Goal: Task Accomplishment & Management: Use online tool/utility

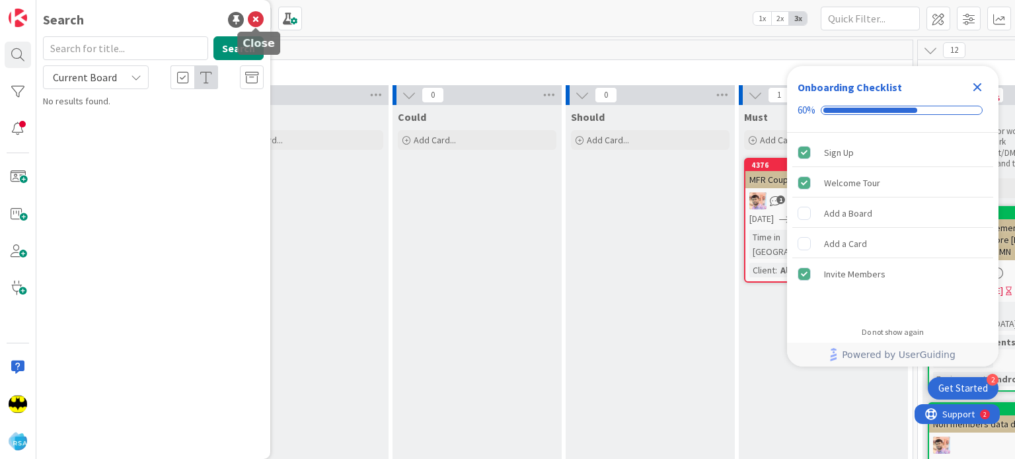
click at [254, 14] on icon at bounding box center [256, 20] width 16 height 16
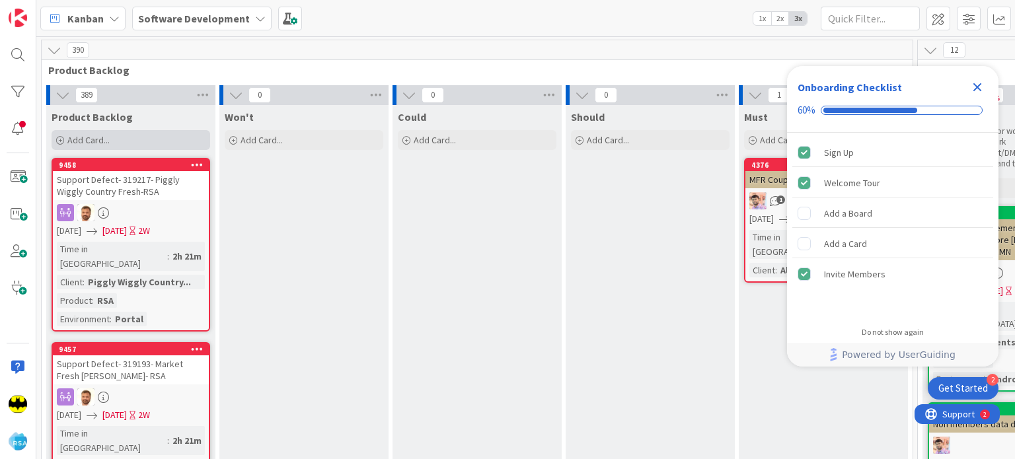
click at [54, 139] on div "Add Card..." at bounding box center [131, 140] width 159 height 20
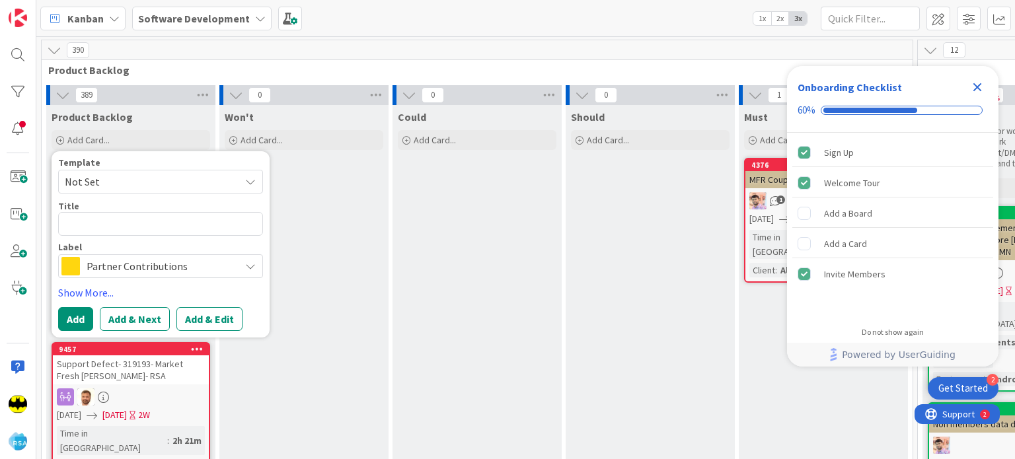
type textarea "x"
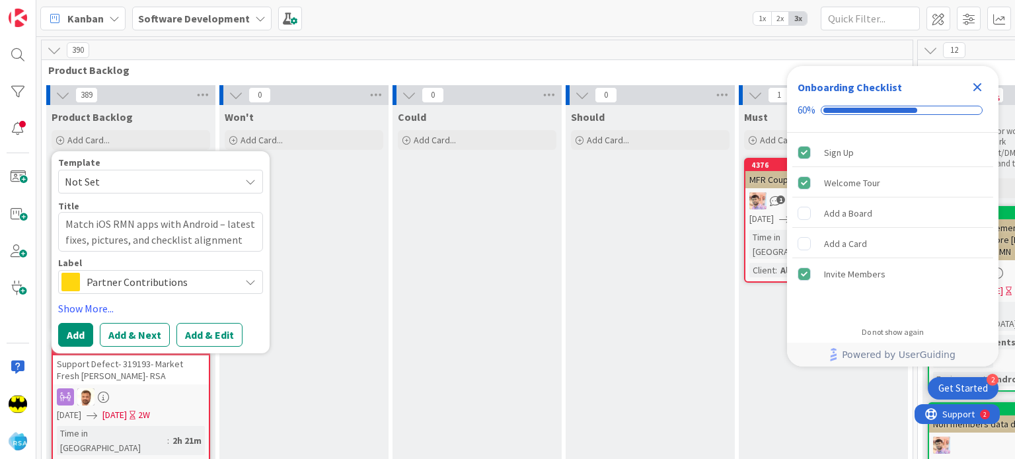
type textarea "Match iOS RMN apps with Android – latest fixes, pictures, and checklist alignme…"
click at [137, 285] on span "Partner Contributions" at bounding box center [160, 282] width 147 height 19
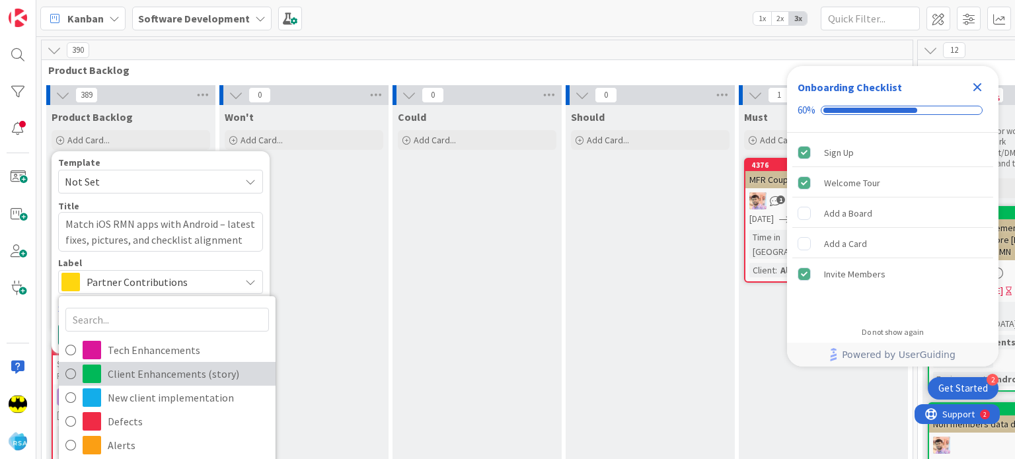
click at [136, 372] on span "Client Enhancements (story)" at bounding box center [188, 374] width 161 height 20
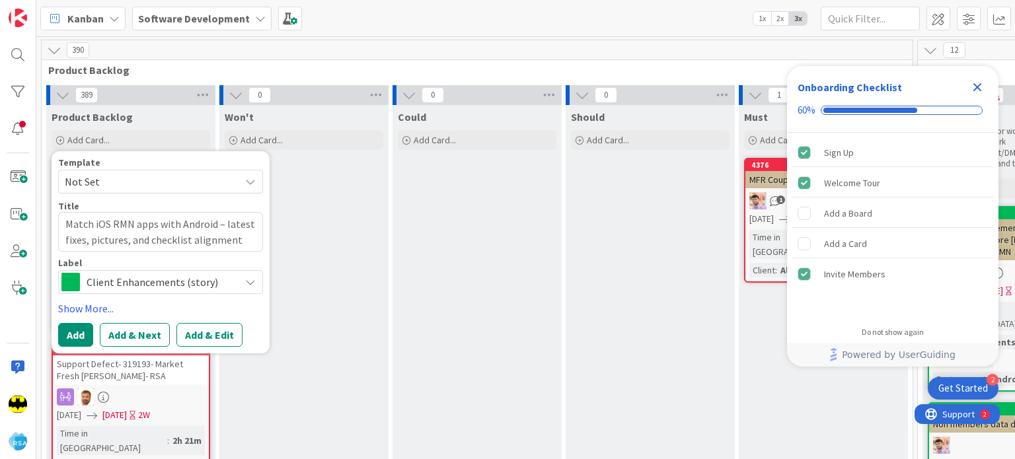
drag, startPoint x: 102, startPoint y: 299, endPoint x: 100, endPoint y: 312, distance: 13.3
click at [100, 312] on div "Template Not Set Title 81 / 128 Match iOS RMN apps with Android – latest fixes,…" at bounding box center [160, 252] width 205 height 189
click at [100, 312] on link "Show More..." at bounding box center [160, 309] width 205 height 16
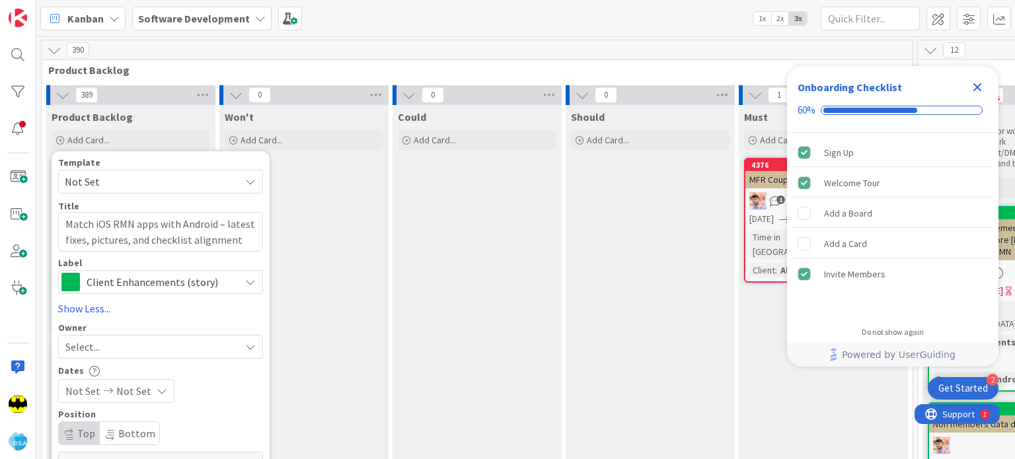
type textarea "x"
click at [108, 346] on div "Select..." at bounding box center [152, 347] width 175 height 16
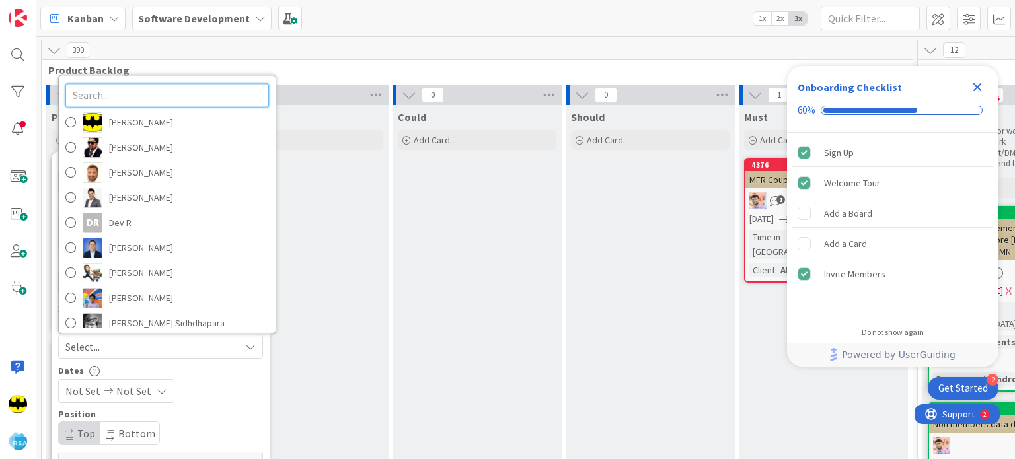
click at [142, 95] on input "text" at bounding box center [167, 95] width 204 height 24
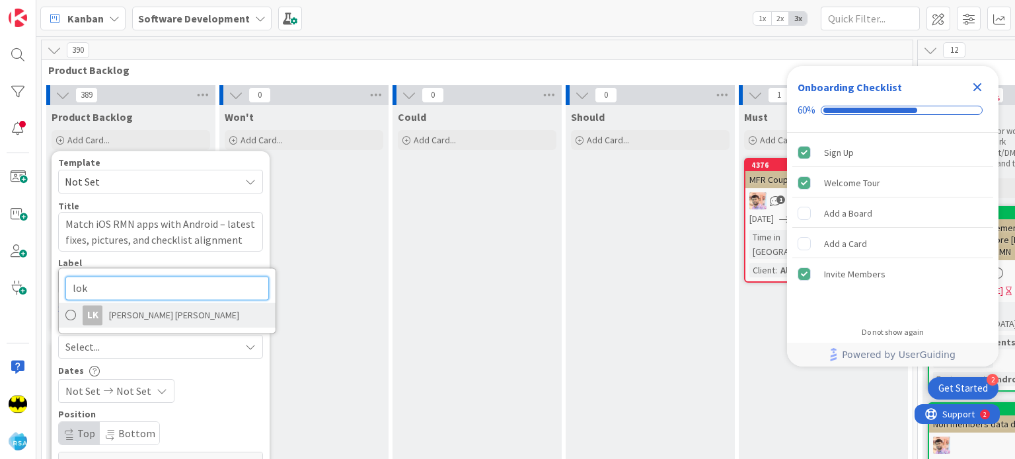
type input "lok"
click at [117, 311] on span "Lokesh Reddy karri" at bounding box center [174, 315] width 130 height 20
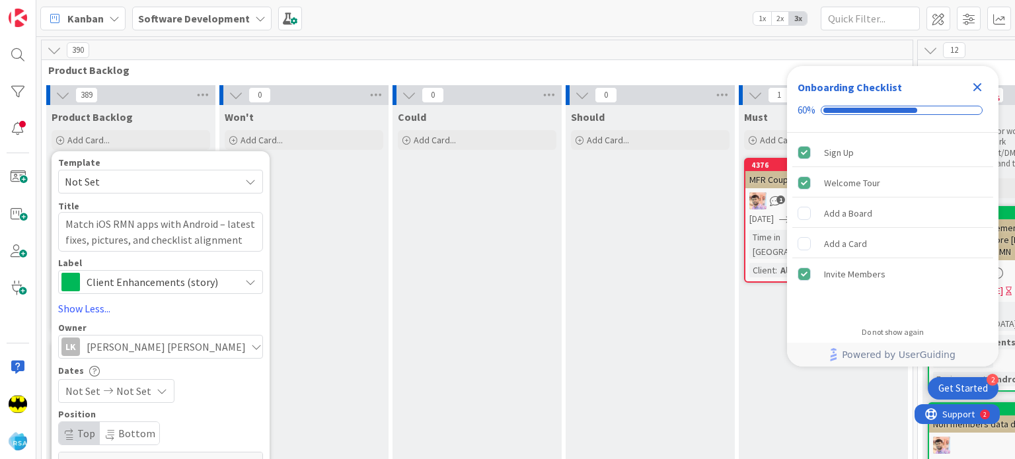
click at [106, 349] on span "Lokesh Reddy karri" at bounding box center [166, 347] width 159 height 16
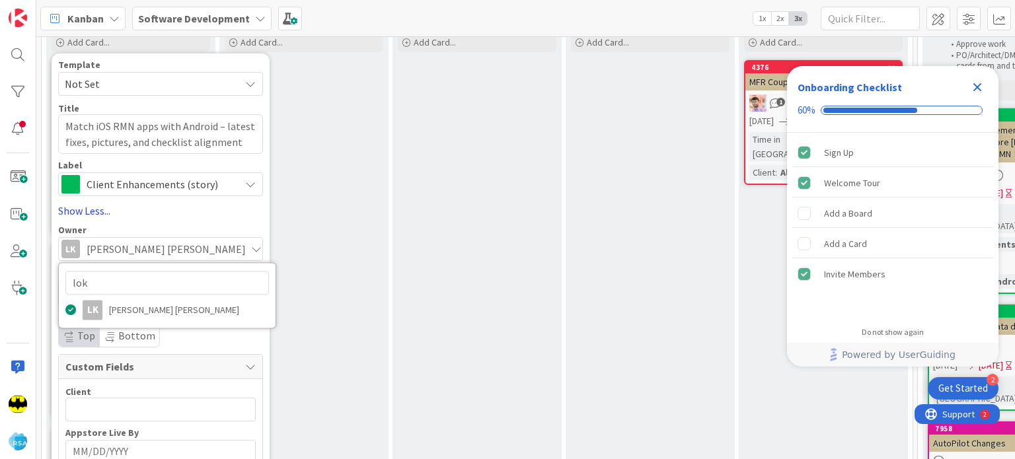
click at [214, 211] on link "Show Less..." at bounding box center [160, 211] width 205 height 16
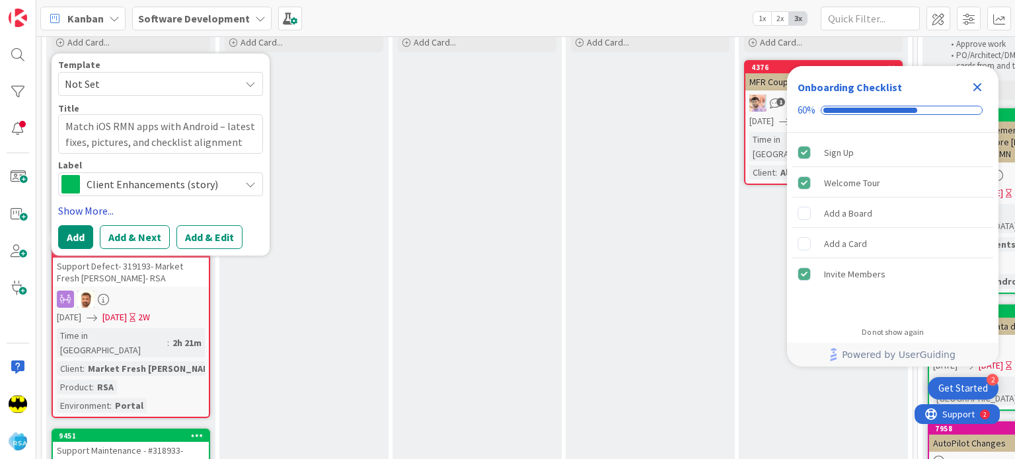
click at [100, 207] on link "Show More..." at bounding box center [160, 211] width 205 height 16
type textarea "x"
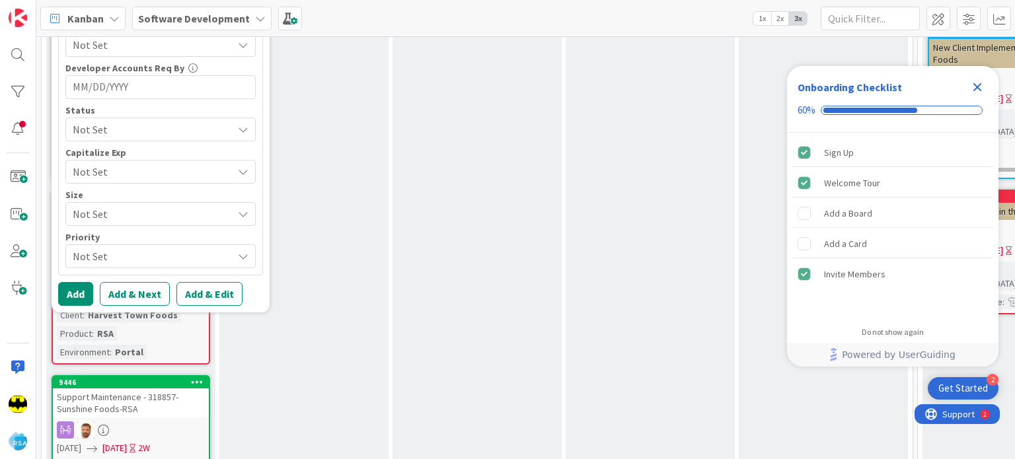
scroll to position [718, 0]
click at [77, 282] on button "Add" at bounding box center [75, 293] width 35 height 24
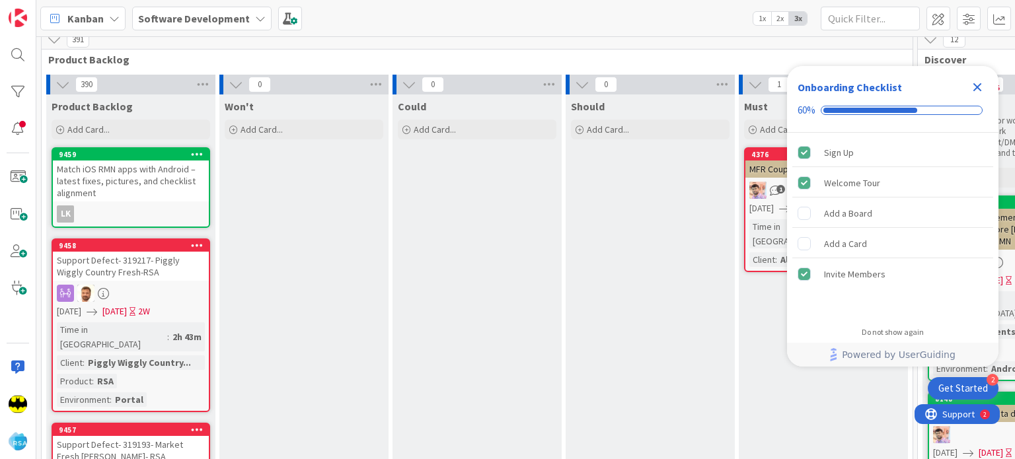
scroll to position [0, 0]
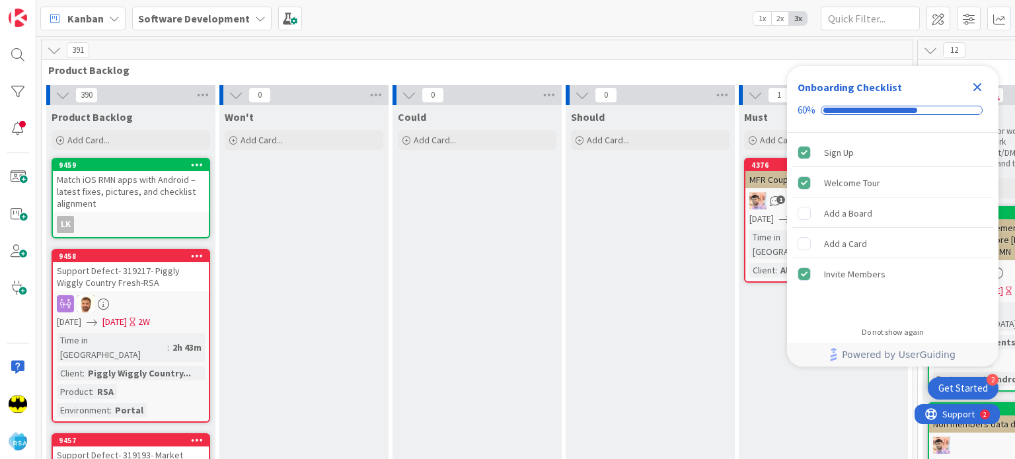
click at [147, 208] on div "Match iOS RMN apps with Android – latest fixes, pictures, and checklist alignme…" at bounding box center [131, 191] width 156 height 41
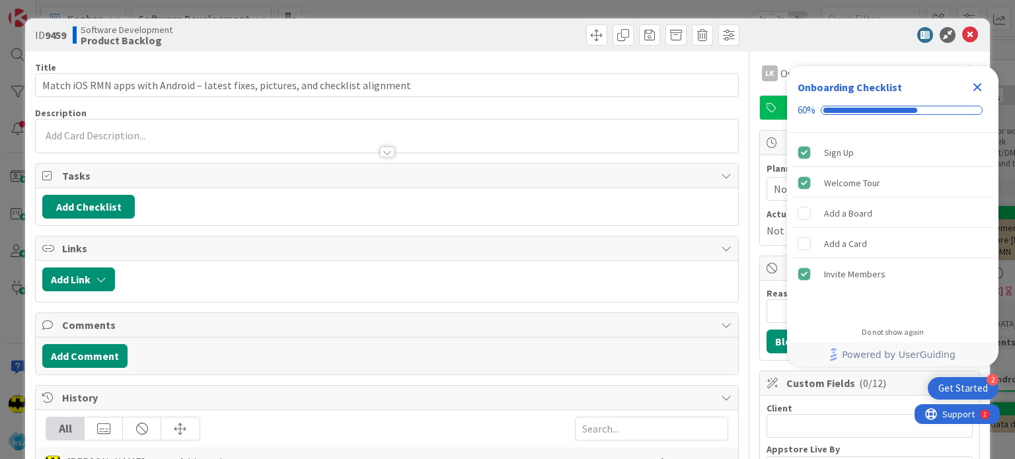
click at [973, 85] on icon "Close Checklist" at bounding box center [978, 87] width 16 height 16
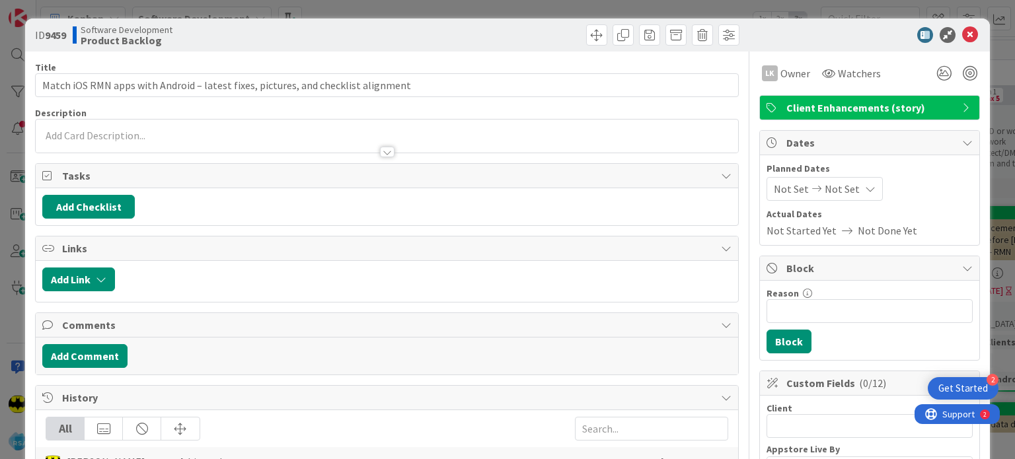
click at [777, 190] on span "Not Set" at bounding box center [791, 189] width 35 height 16
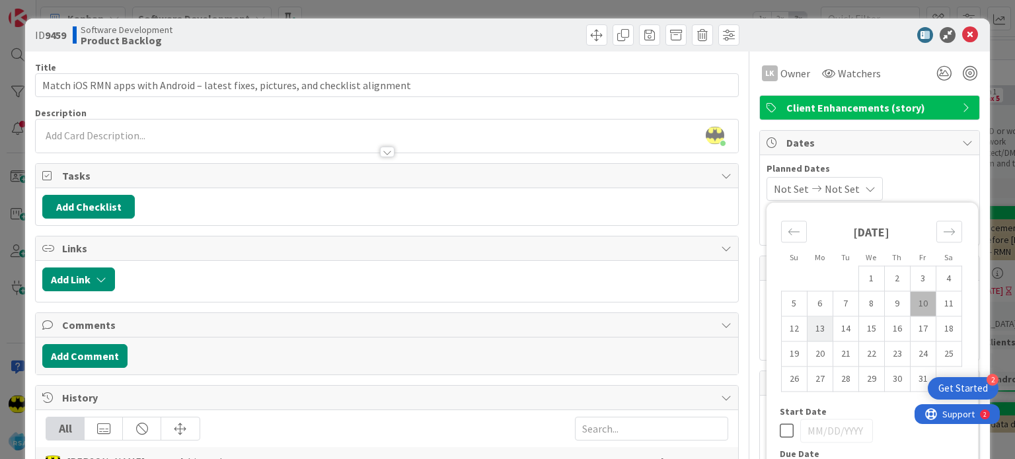
click at [816, 335] on td "13" at bounding box center [820, 329] width 26 height 25
type input "10/13/2025"
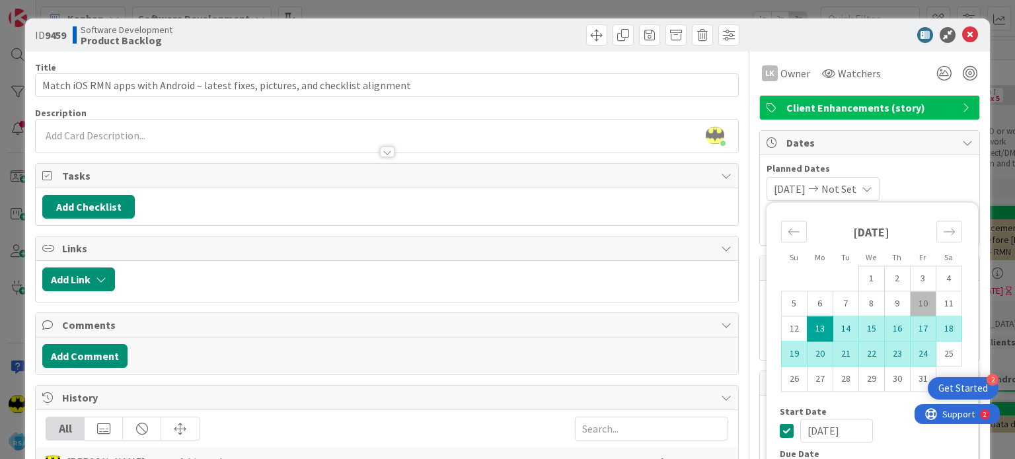
click at [915, 354] on td "24" at bounding box center [923, 354] width 26 height 25
type input "10/24/2025"
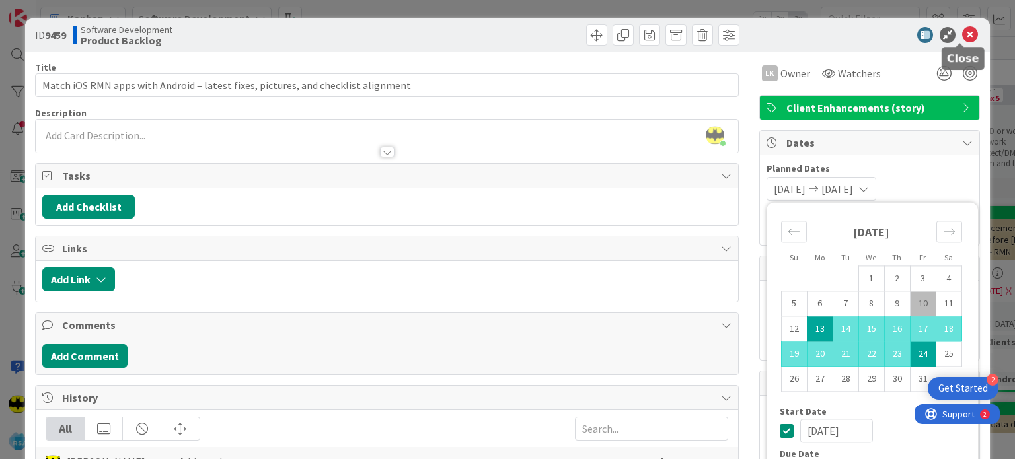
click at [962, 34] on icon at bounding box center [970, 35] width 16 height 16
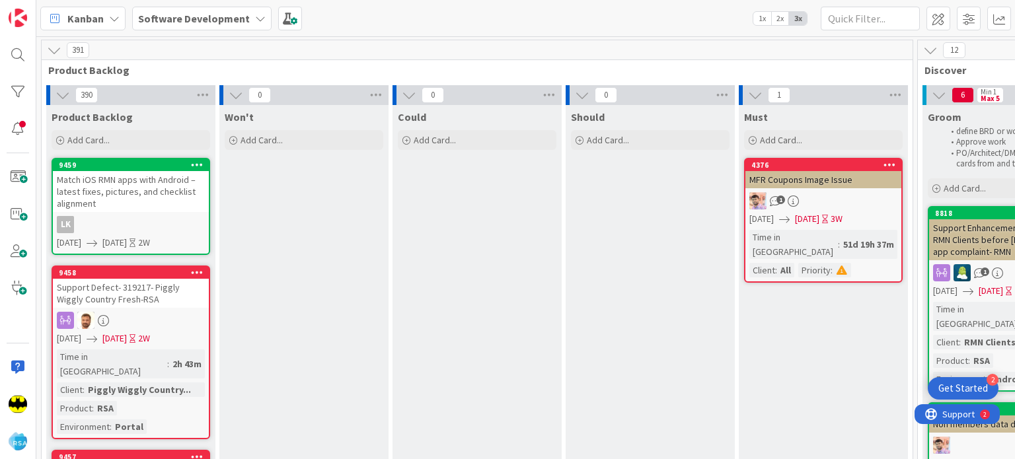
click at [173, 176] on div "Match iOS RMN apps with Android – latest fixes, pictures, and checklist alignme…" at bounding box center [131, 191] width 156 height 41
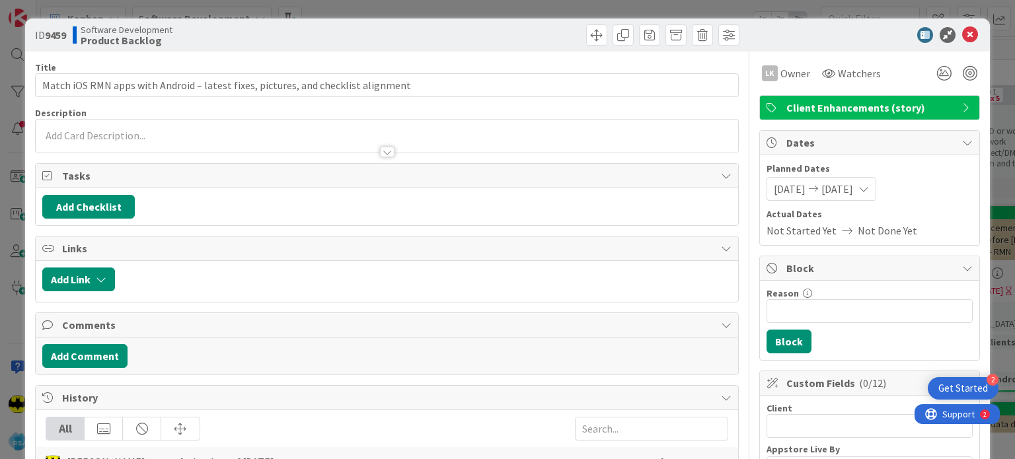
click at [215, 132] on p at bounding box center [386, 135] width 689 height 15
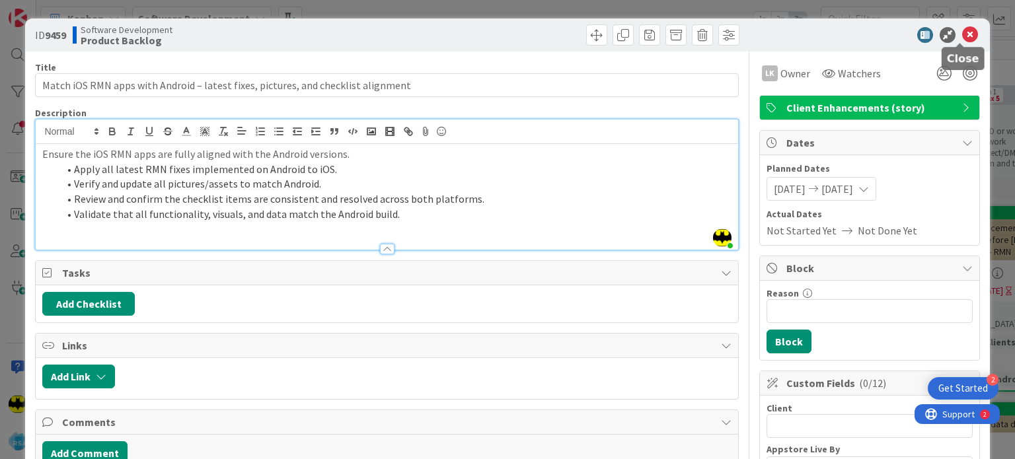
click at [962, 32] on icon at bounding box center [970, 35] width 16 height 16
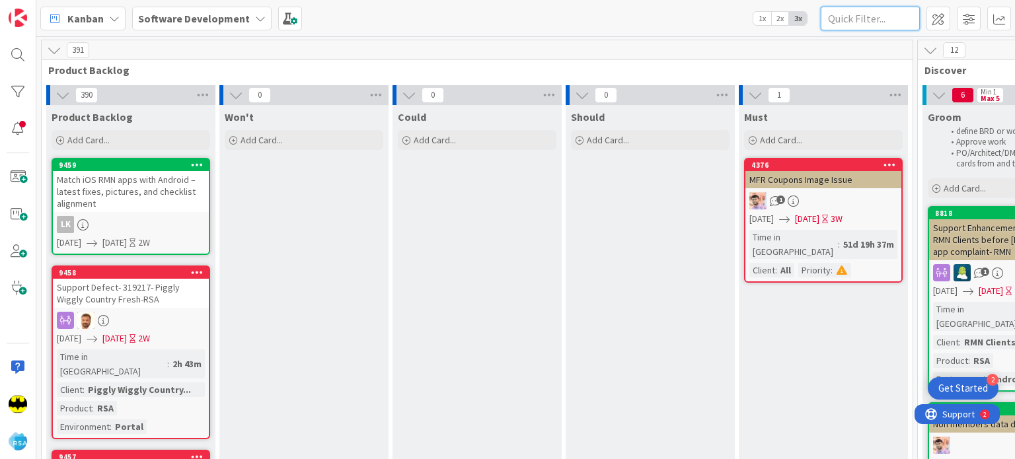
click at [822, 26] on input "text" at bounding box center [870, 19] width 99 height 24
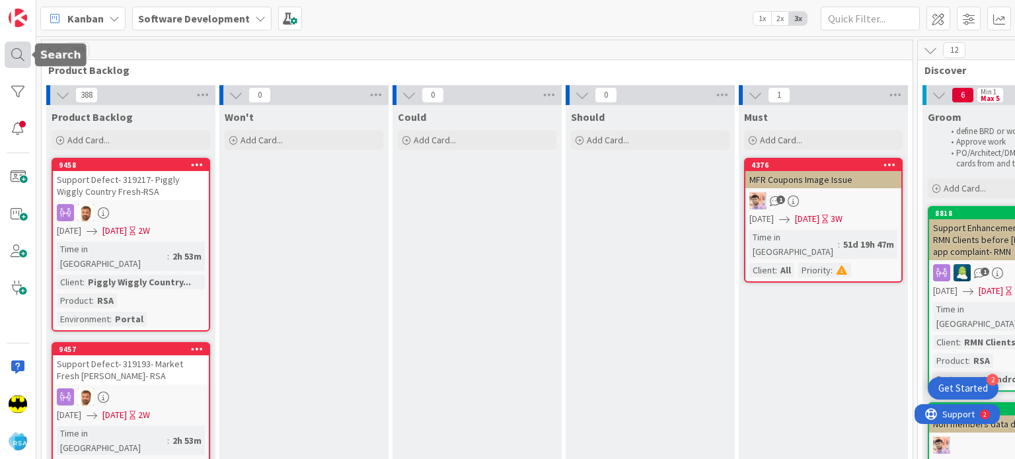
click at [15, 61] on div at bounding box center [18, 55] width 26 height 26
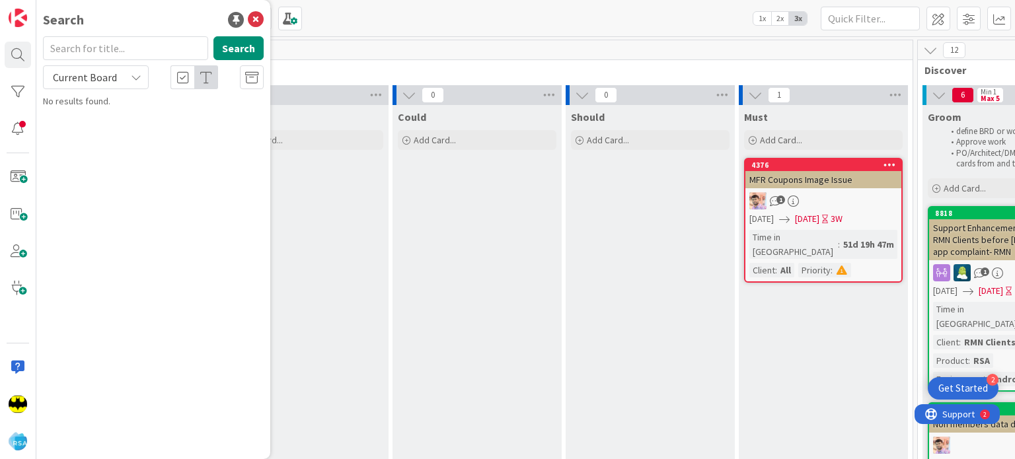
click at [67, 46] on input "text" at bounding box center [125, 48] width 165 height 24
click at [118, 17] on div "Search" at bounding box center [153, 20] width 221 height 20
click at [126, 56] on input "text" at bounding box center [125, 48] width 165 height 24
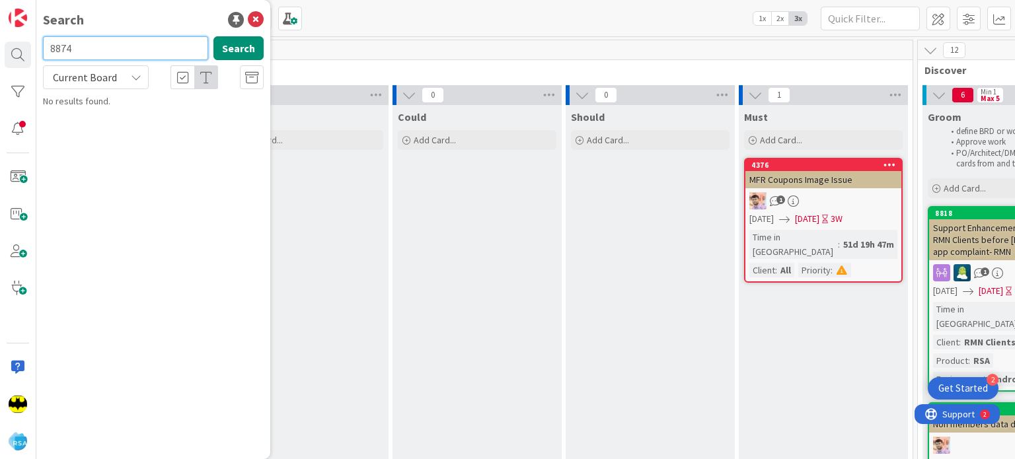
type input "8874"
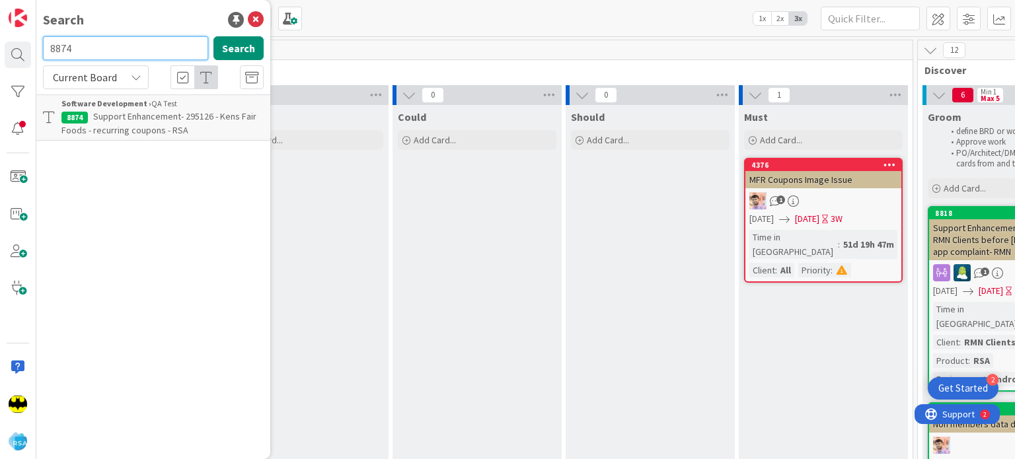
click at [126, 56] on input "8874" at bounding box center [125, 48] width 165 height 24
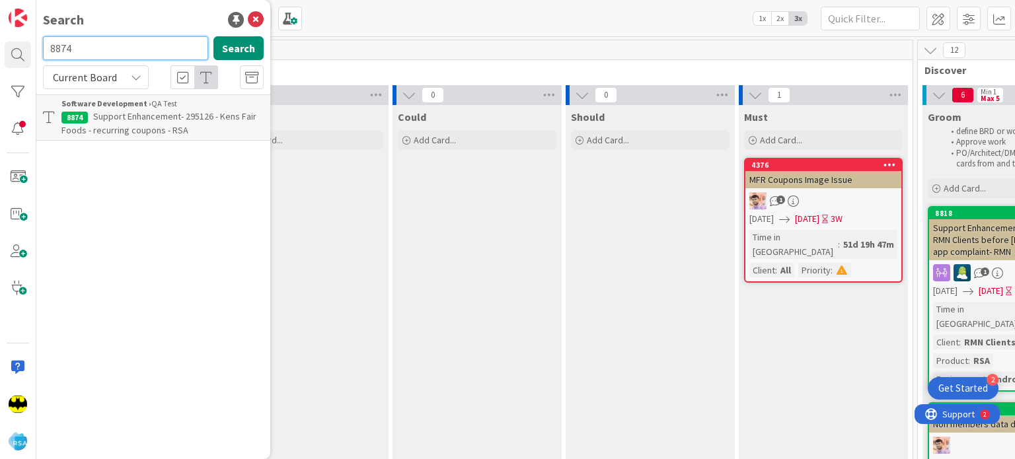
click at [126, 56] on input "8874" at bounding box center [125, 48] width 165 height 24
click at [108, 56] on input "8874" at bounding box center [125, 48] width 165 height 24
click at [132, 23] on div "Search" at bounding box center [153, 20] width 221 height 20
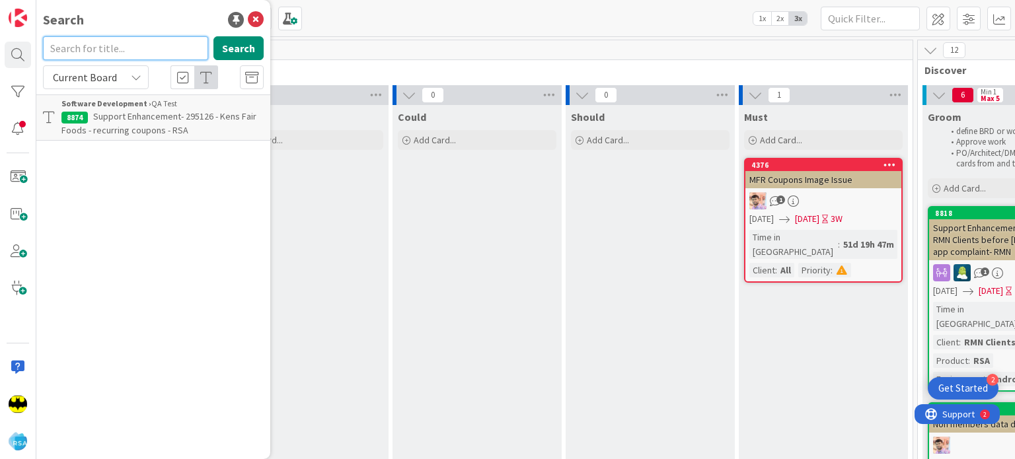
click at [115, 42] on input "text" at bounding box center [125, 48] width 165 height 24
click at [115, 42] on input "8651" at bounding box center [125, 48] width 165 height 24
click at [115, 42] on input "8874" at bounding box center [125, 48] width 165 height 24
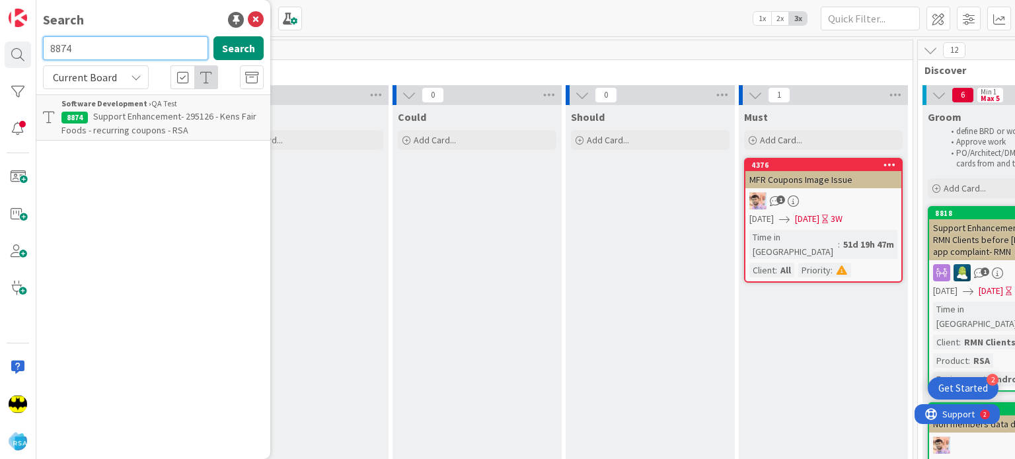
click at [115, 42] on input "8874" at bounding box center [125, 48] width 165 height 24
type input "887"
click at [88, 38] on input "887" at bounding box center [125, 48] width 165 height 24
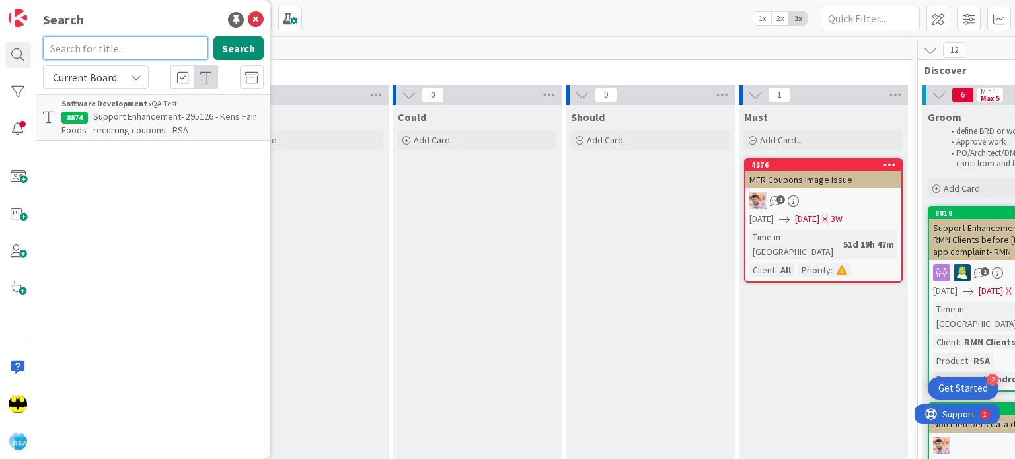
click at [140, 41] on input "text" at bounding box center [125, 48] width 165 height 24
click at [140, 41] on input "9245" at bounding box center [125, 48] width 165 height 24
type input "9"
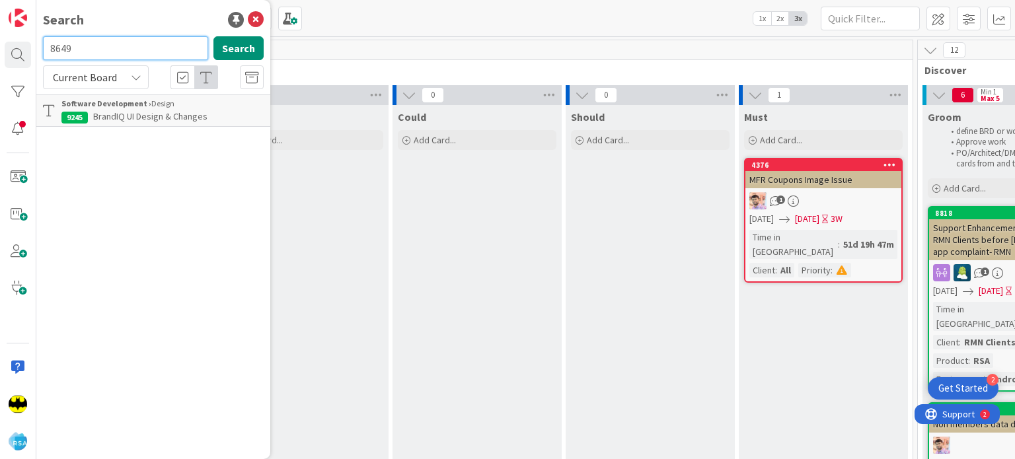
type input "8649"
click at [140, 41] on input "8649" at bounding box center [125, 48] width 165 height 24
click at [145, 34] on div "Search Search Current Board Software Development › Ready for Development 8649 A…" at bounding box center [153, 229] width 234 height 459
click at [139, 38] on input "text" at bounding box center [125, 48] width 165 height 24
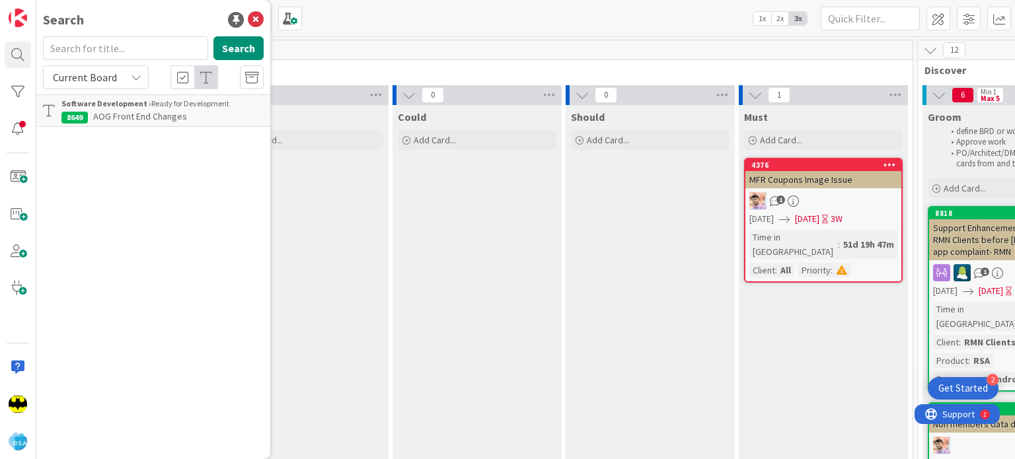
click at [132, 12] on div "Search" at bounding box center [153, 20] width 221 height 20
click at [148, 40] on input "text" at bounding box center [125, 48] width 165 height 24
click at [136, 41] on input "text" at bounding box center [125, 48] width 165 height 24
type input "9248"
click at [136, 41] on input "9248" at bounding box center [125, 48] width 165 height 24
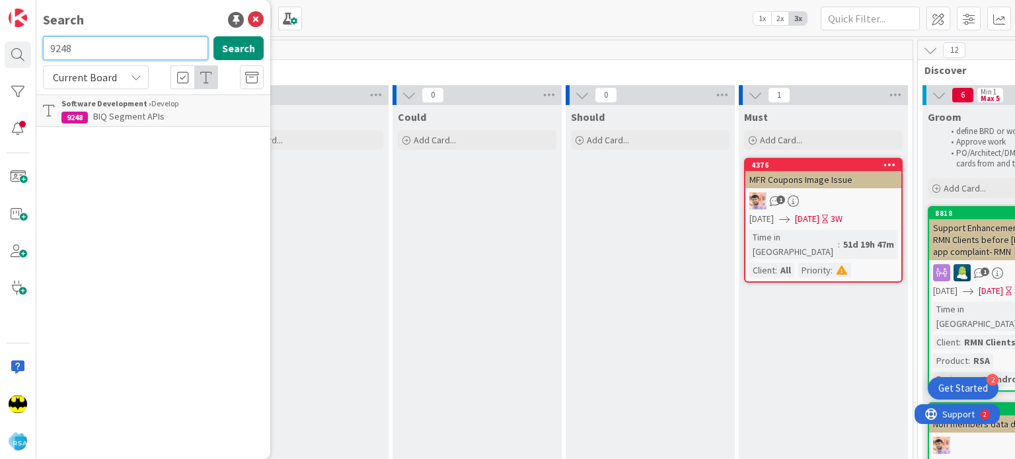
click at [136, 41] on input "9248" at bounding box center [125, 48] width 165 height 24
type input "9127"
click at [136, 41] on input "9127" at bounding box center [125, 48] width 165 height 24
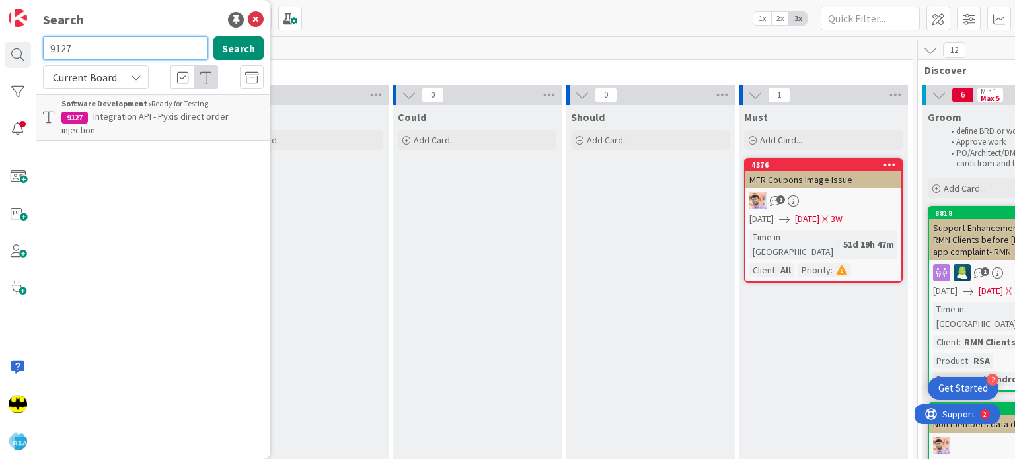
click at [136, 41] on input "9127" at bounding box center [125, 48] width 165 height 24
click at [136, 41] on input "text" at bounding box center [125, 48] width 165 height 24
type input "8308"
click at [136, 41] on input "8308" at bounding box center [125, 48] width 165 height 24
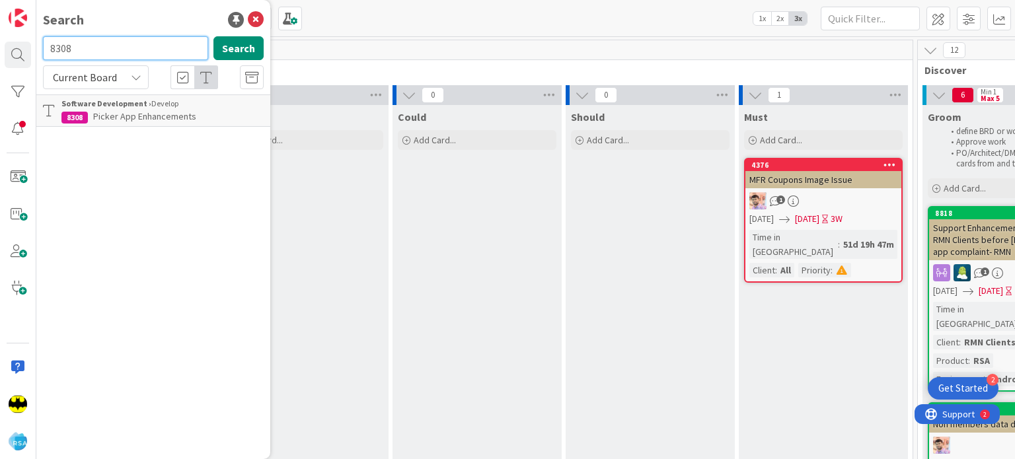
click at [136, 41] on input "8308" at bounding box center [125, 48] width 165 height 24
click at [152, 17] on div "Search" at bounding box center [153, 20] width 221 height 20
click at [143, 37] on input "text" at bounding box center [125, 48] width 165 height 24
type input "9459"
click at [143, 37] on input "9459" at bounding box center [125, 48] width 165 height 24
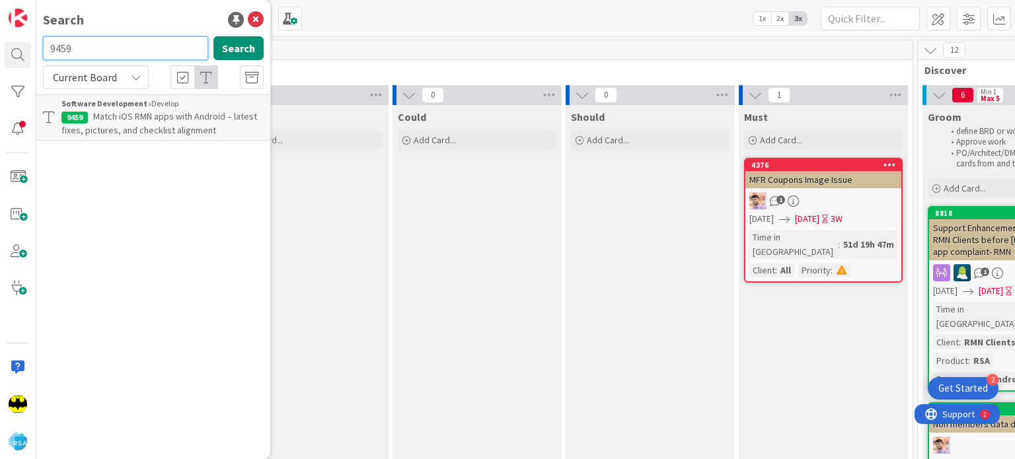
click at [143, 37] on input "9459" at bounding box center [125, 48] width 165 height 24
click at [165, 112] on span "Match iOS RMN apps with Android – latest fixes, pictures, and checklist alignme…" at bounding box center [159, 123] width 196 height 26
click at [201, 126] on body "2 Get Started Search 9459 Search Current Board Software Development › Develop 9…" at bounding box center [507, 229] width 1015 height 459
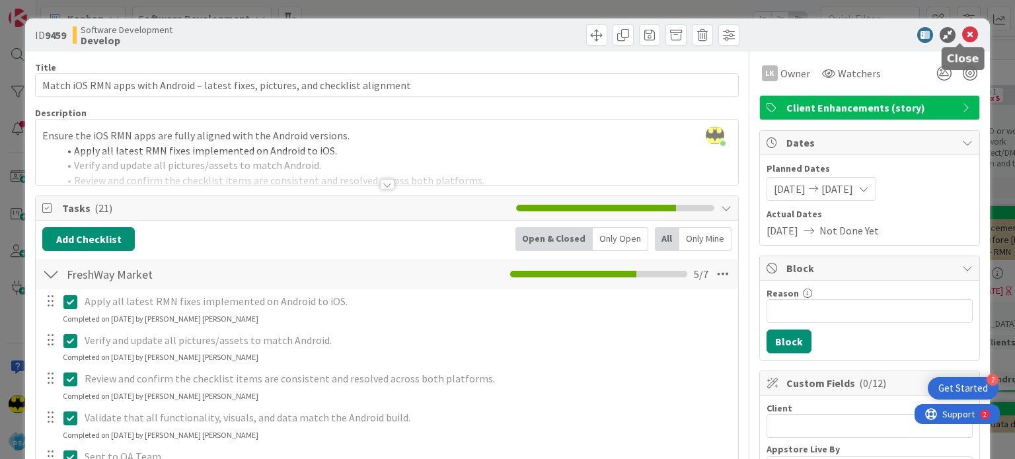
click at [962, 34] on icon at bounding box center [970, 35] width 16 height 16
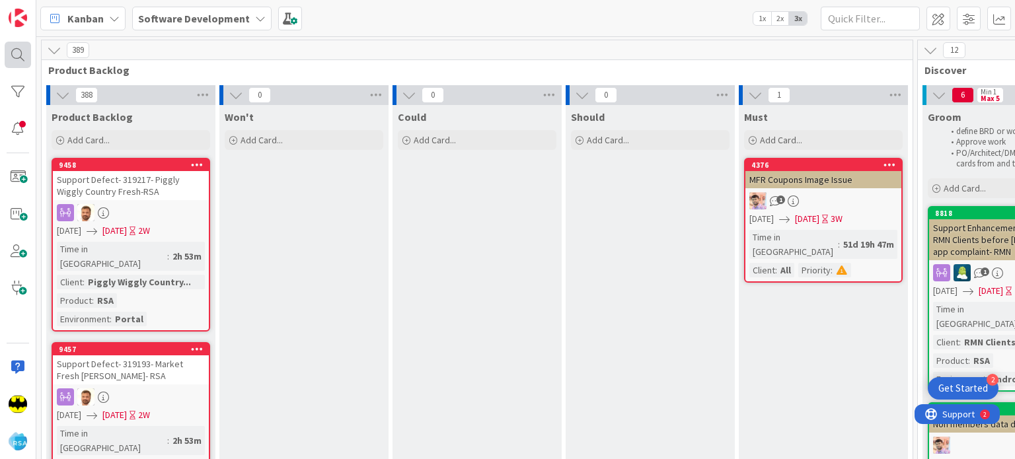
click at [21, 53] on div at bounding box center [18, 55] width 26 height 26
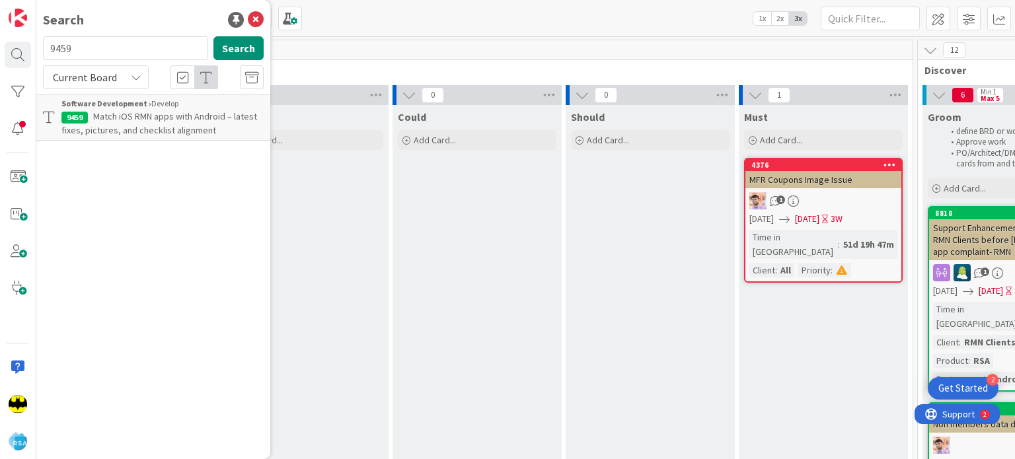
click at [108, 46] on input "9459" at bounding box center [125, 48] width 165 height 24
click at [114, 46] on input "9275" at bounding box center [125, 48] width 165 height 24
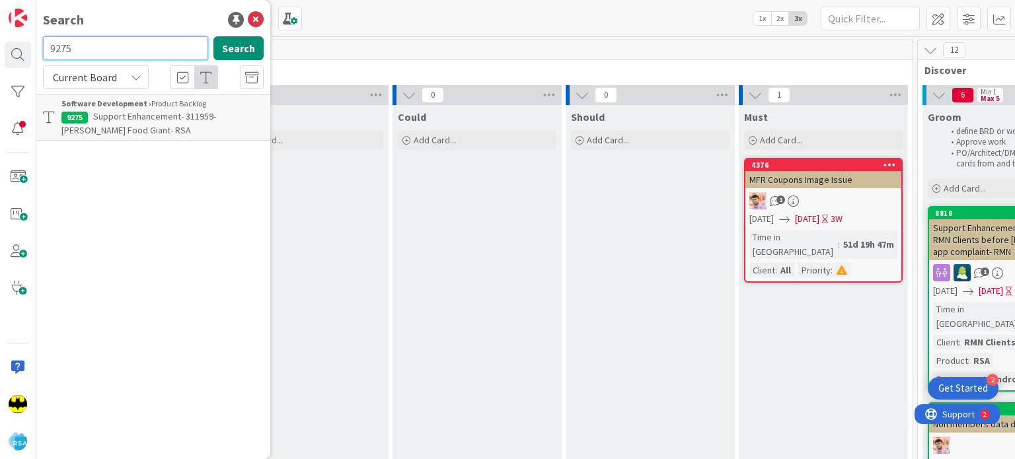
click at [114, 46] on input "9275" at bounding box center [125, 48] width 165 height 24
type input "9"
click at [143, 28] on div "Search" at bounding box center [153, 20] width 221 height 20
click at [132, 36] on input "text" at bounding box center [125, 48] width 165 height 24
click at [132, 36] on input "8308" at bounding box center [125, 48] width 165 height 24
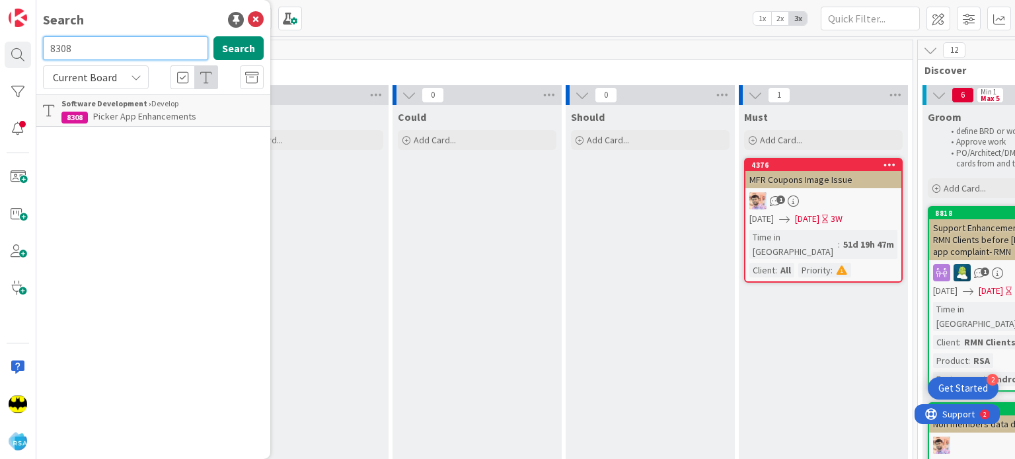
click at [132, 36] on input "8308" at bounding box center [125, 48] width 165 height 24
type input "8"
click at [138, 44] on input "text" at bounding box center [125, 48] width 165 height 24
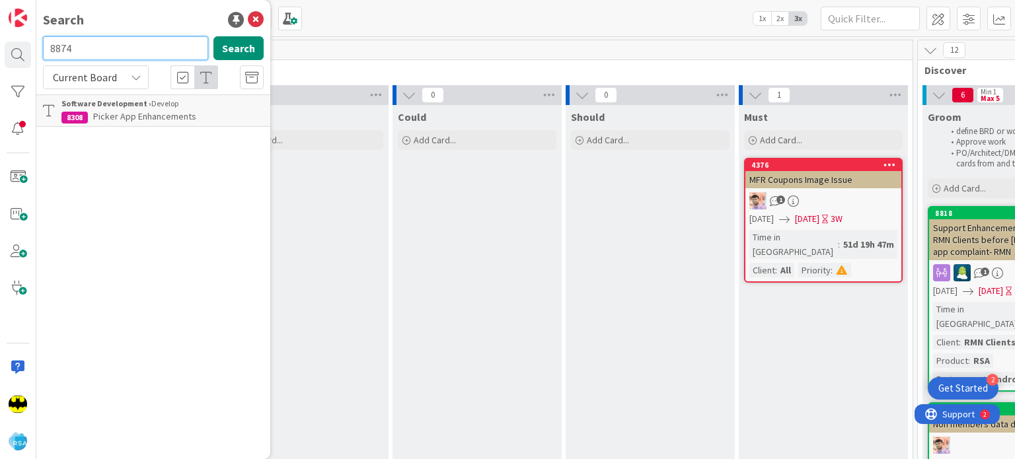
type input "8874"
click at [138, 44] on input "8874" at bounding box center [125, 48] width 165 height 24
type input "8308"
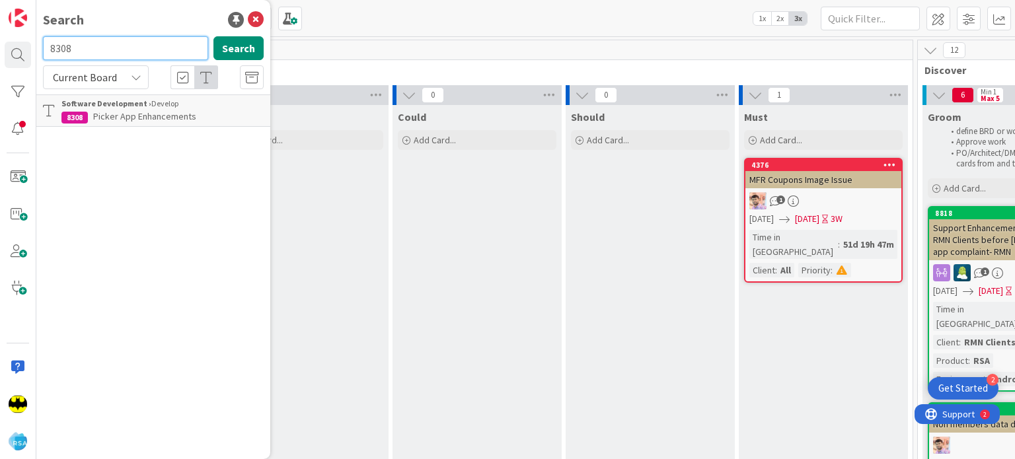
click at [138, 44] on input "8308" at bounding box center [125, 48] width 165 height 24
click at [141, 51] on input "text" at bounding box center [125, 48] width 165 height 24
type input "8651"
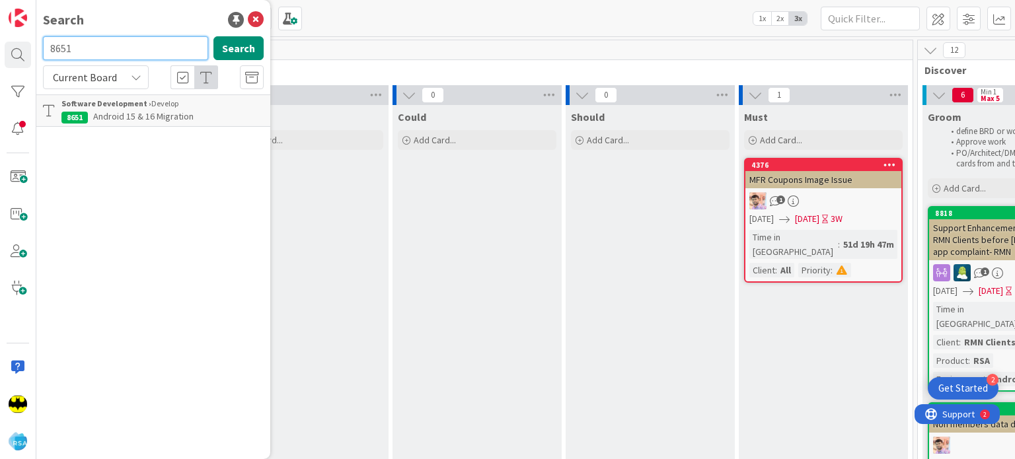
click at [141, 51] on input "8651" at bounding box center [125, 48] width 165 height 24
